Goal: Find specific page/section: Find specific page/section

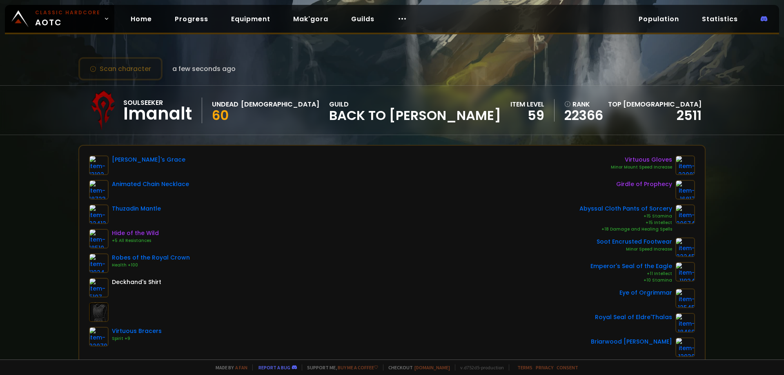
scroll to position [41, 0]
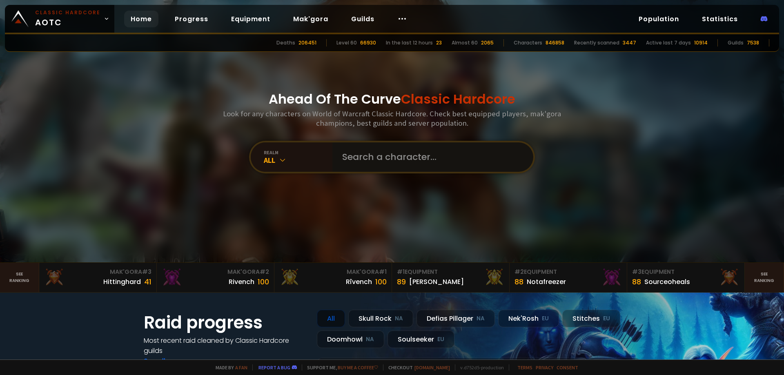
click at [367, 147] on input "text" at bounding box center [430, 157] width 186 height 29
paste input "Pizdron"
type input "Pizdron"
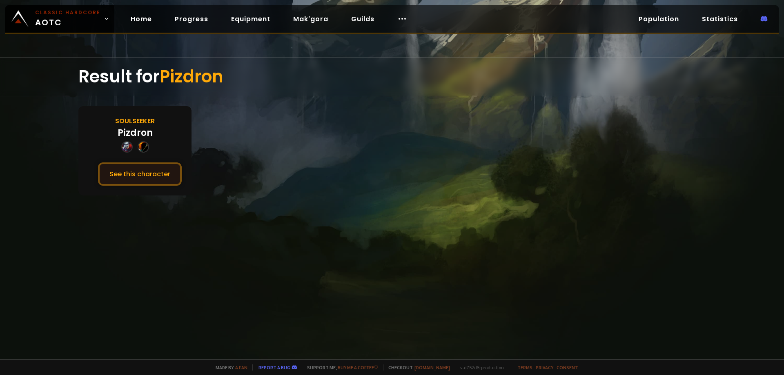
click at [148, 178] on button "See this character" at bounding box center [140, 174] width 84 height 23
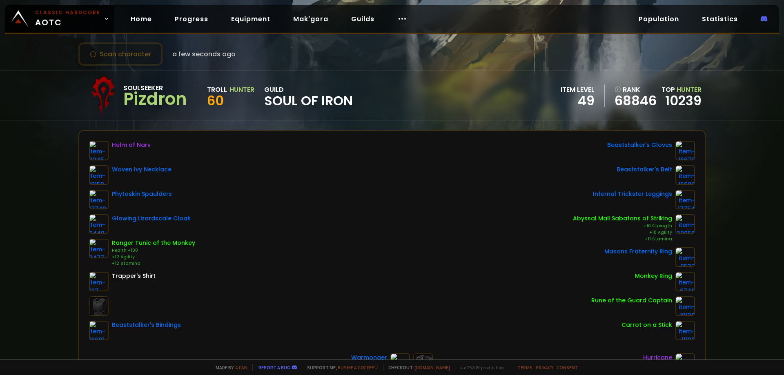
scroll to position [41, 0]
